Goal: Communication & Community: Ask a question

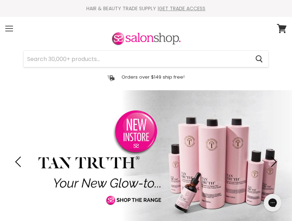
click at [7, 29] on span at bounding box center [9, 28] width 8 height 1
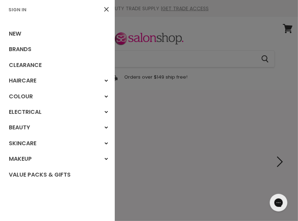
scroll to position [2, 0]
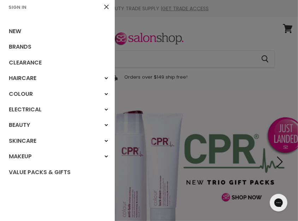
click at [11, 7] on link "Sign In" at bounding box center [18, 7] width 24 height 7
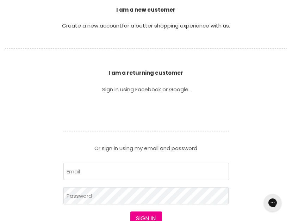
scroll to position [211, 0]
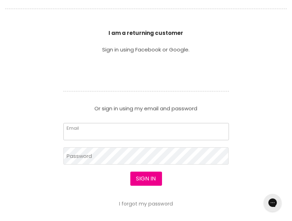
click at [97, 130] on input "Email" at bounding box center [146, 131] width 166 height 17
click at [130, 172] on button "Sign in" at bounding box center [146, 179] width 32 height 14
click at [147, 175] on button "Sign in" at bounding box center [146, 179] width 32 height 14
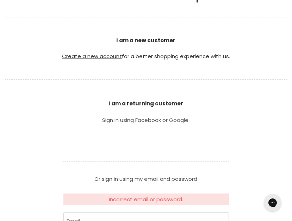
scroll to position [246, 0]
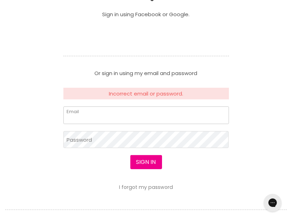
click at [106, 114] on input "Email" at bounding box center [146, 114] width 166 height 17
click at [101, 112] on input "Email" at bounding box center [146, 114] width 166 height 17
click at [112, 112] on input "robynpetritsch@hotmail.com" at bounding box center [146, 114] width 166 height 17
drag, startPoint x: 114, startPoint y: 115, endPoint x: 68, endPoint y: 68, distance: 65.6
click at [114, 115] on input "robynpetritsch@hotmail.com" at bounding box center [146, 114] width 166 height 17
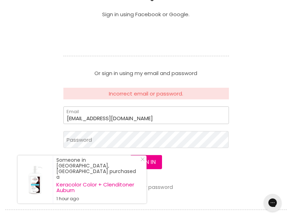
type input "[EMAIL_ADDRESS][DOMAIN_NAME]"
click at [145, 157] on button "Sign in" at bounding box center [146, 162] width 32 height 14
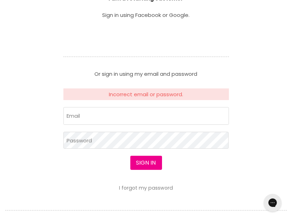
scroll to position [246, 0]
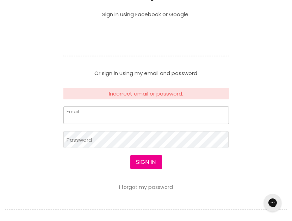
click at [123, 113] on input "Email" at bounding box center [146, 114] width 166 height 17
drag, startPoint x: 80, startPoint y: 115, endPoint x: 90, endPoint y: 114, distance: 9.9
click at [80, 115] on input "Email" at bounding box center [146, 114] width 166 height 17
type input "robynpetritsch@gmail.com"
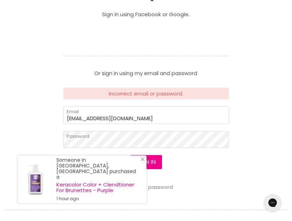
click at [141, 161] on icon "Close Icon" at bounding box center [143, 159] width 4 height 4
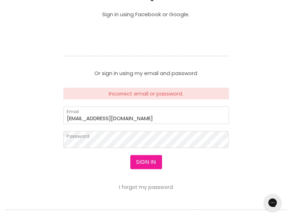
click at [147, 160] on button "Sign in" at bounding box center [146, 162] width 32 height 14
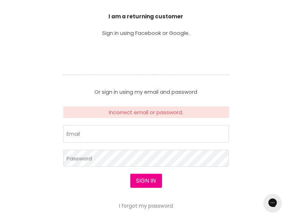
scroll to position [246, 0]
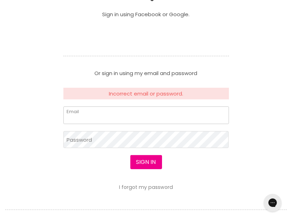
click at [91, 117] on input "Email" at bounding box center [146, 114] width 166 height 17
click at [108, 121] on input "Email" at bounding box center [146, 114] width 166 height 17
type input "[EMAIL_ADDRESS][DOMAIN_NAME]"
click at [148, 186] on link "I forgot my password" at bounding box center [146, 187] width 54 height 7
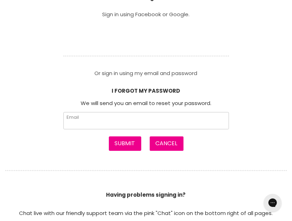
click at [107, 117] on input "Email" at bounding box center [146, 120] width 166 height 17
type input "[EMAIL_ADDRESS][DOMAIN_NAME]"
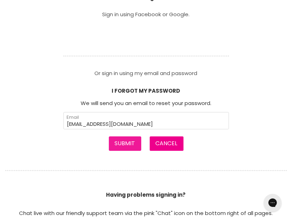
click at [128, 142] on button "Submit" at bounding box center [125, 143] width 32 height 14
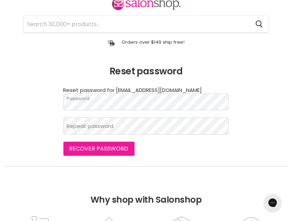
click at [89, 147] on button "Recover password" at bounding box center [98, 149] width 71 height 14
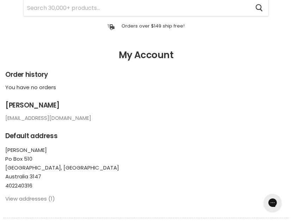
scroll to position [35, 0]
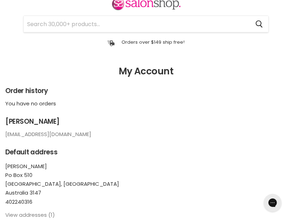
click at [46, 134] on link "[EMAIL_ADDRESS][DOMAIN_NAME]" at bounding box center [48, 133] width 86 height 7
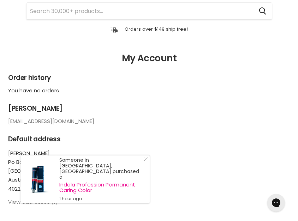
scroll to position [0, 0]
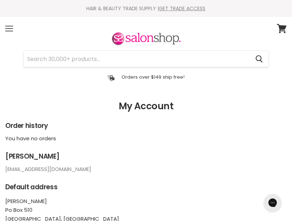
click at [12, 29] on span at bounding box center [9, 28] width 8 height 1
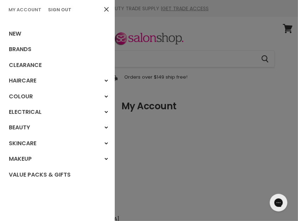
click at [24, 10] on link "My Account" at bounding box center [25, 9] width 38 height 7
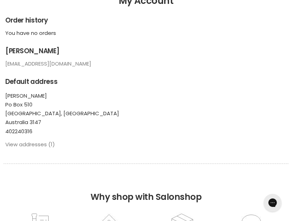
click at [37, 145] on link "View addresses (1)" at bounding box center [30, 144] width 50 height 7
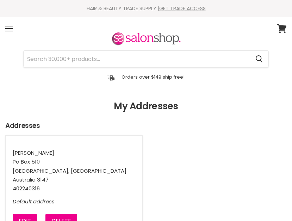
select select "Victoria"
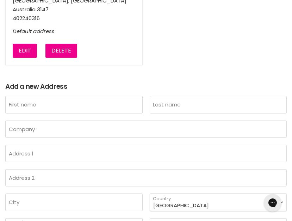
scroll to position [176, 0]
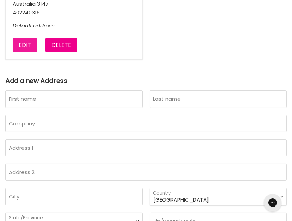
click at [23, 44] on button "Edit" at bounding box center [25, 45] width 24 height 14
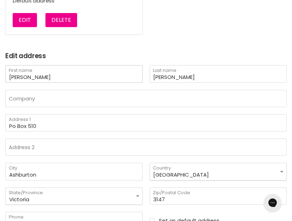
scroll to position [211, 0]
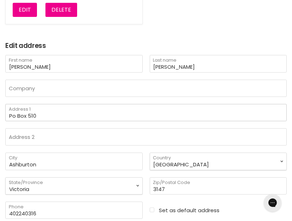
click at [51, 112] on input "Po Box 510" at bounding box center [146, 112] width 282 height 17
type input "Po Box 171"
click at [88, 43] on h2 "Edit address" at bounding box center [146, 46] width 282 height 8
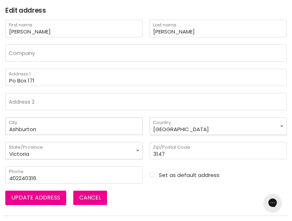
scroll to position [0, 0]
drag, startPoint x: 53, startPoint y: 126, endPoint x: -62, endPoint y: 129, distance: 115.0
type input "Somers"
click at [201, 152] on input "3147" at bounding box center [218, 150] width 137 height 17
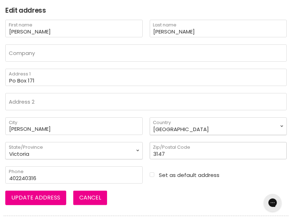
scroll to position [0, 0]
type input "3927"
click at [141, 199] on div "Update address Cancel" at bounding box center [146, 198] width 282 height 14
drag, startPoint x: 44, startPoint y: 174, endPoint x: 47, endPoint y: 169, distance: 6.1
click at [44, 174] on input "402240316" at bounding box center [73, 174] width 137 height 17
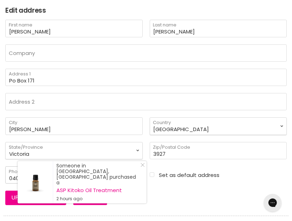
type input "0402240316"
click at [153, 194] on div "Update address Cancel" at bounding box center [146, 198] width 282 height 14
click at [141, 167] on icon "Close Icon" at bounding box center [143, 165] width 4 height 4
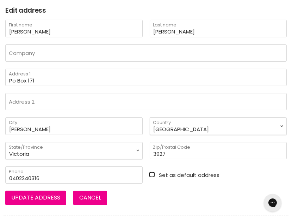
click at [152, 172] on input "Set as default address" at bounding box center [218, 175] width 137 height 6
checkbox input "true"
click at [33, 194] on button "Update address" at bounding box center [35, 198] width 61 height 14
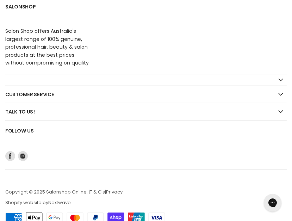
scroll to position [726, 0]
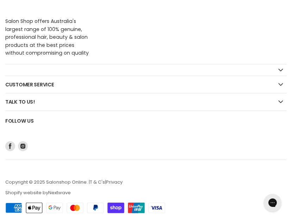
click at [39, 102] on h2 "Talk to us!" at bounding box center [146, 101] width 282 height 17
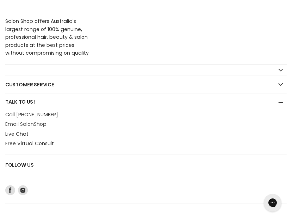
click at [32, 121] on link "Email SalonShop" at bounding box center [25, 124] width 41 height 7
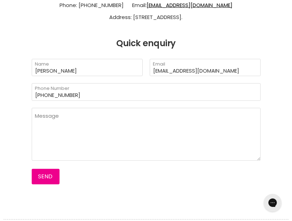
scroll to position [176, 0]
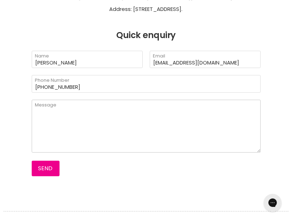
drag, startPoint x: 66, startPoint y: 109, endPoint x: 262, endPoint y: 72, distance: 199.5
click at [66, 109] on textarea "Main content" at bounding box center [146, 126] width 229 height 53
click at [63, 106] on textarea "Main content" at bounding box center [146, 126] width 229 height 53
paste textarea "Hello I would like to change my email address, but I am unable to do this via m…"
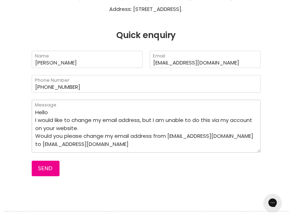
scroll to position [11, 0]
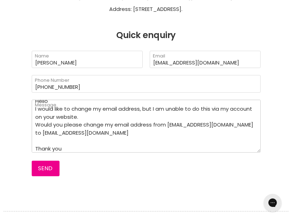
click at [136, 106] on textarea "Hello I would like to change my email address, but I am unable to do this via m…" at bounding box center [146, 126] width 229 height 53
click at [213, 125] on textarea "Hello I would like to change my email address, but I am unable to do this via m…" at bounding box center [146, 126] width 229 height 53
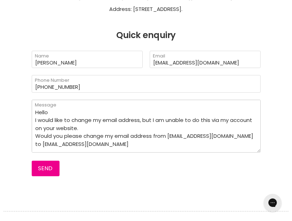
scroll to position [211, 0]
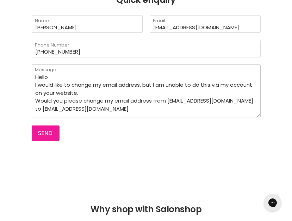
type textarea "Hello I would like to change my email address, but I am unable to do this via m…"
click at [43, 132] on button "Send" at bounding box center [46, 134] width 28 height 16
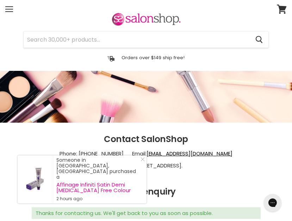
scroll to position [15, 0]
